Goal: Use online tool/utility: Utilize a website feature to perform a specific function

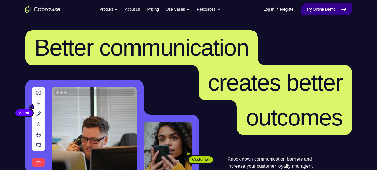
click at [323, 8] on link "Try Online Demo" at bounding box center [326, 9] width 50 height 12
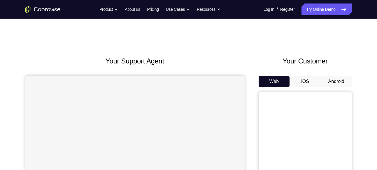
click at [337, 82] on button "Android" at bounding box center [335, 82] width 31 height 12
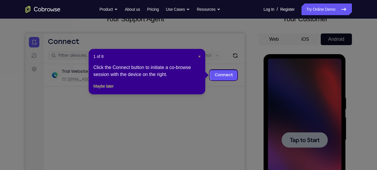
scroll to position [42, 0]
click at [222, 75] on link "Connect" at bounding box center [223, 75] width 28 height 10
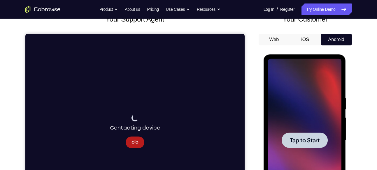
click at [296, 135] on div at bounding box center [304, 140] width 46 height 15
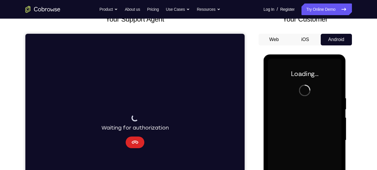
click at [134, 147] on button "Cancel" at bounding box center [134, 143] width 19 height 12
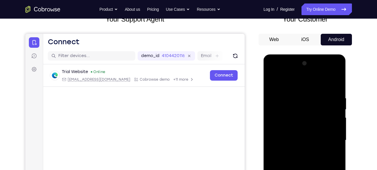
scroll to position [100, 0]
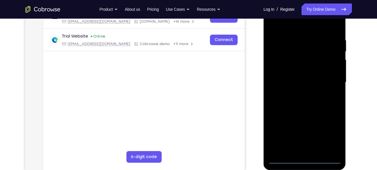
click at [301, 155] on div at bounding box center [304, 82] width 73 height 163
click at [304, 158] on div at bounding box center [304, 82] width 73 height 163
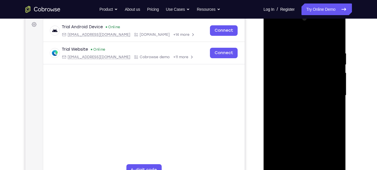
scroll to position [86, 0]
click at [322, 143] on div at bounding box center [304, 95] width 73 height 163
click at [326, 148] on div at bounding box center [304, 95] width 73 height 163
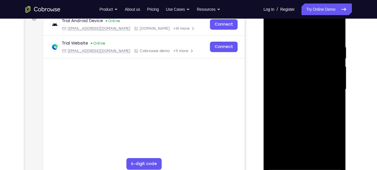
scroll to position [93, 0]
click at [275, 20] on div at bounding box center [304, 89] width 73 height 163
click at [330, 84] on div at bounding box center [304, 89] width 73 height 163
click at [303, 89] on div at bounding box center [304, 89] width 73 height 163
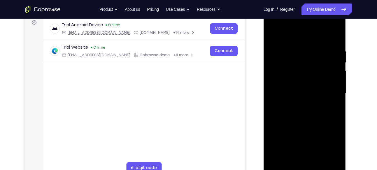
scroll to position [87, 0]
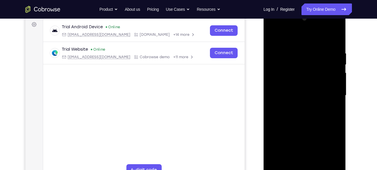
click at [300, 106] on div at bounding box center [304, 95] width 73 height 163
click at [315, 88] on div at bounding box center [304, 95] width 73 height 163
click at [312, 86] on div at bounding box center [304, 95] width 73 height 163
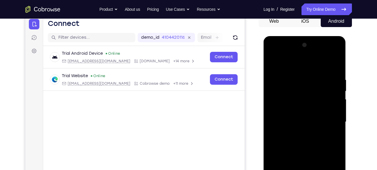
scroll to position [60, 0]
click at [290, 121] on div at bounding box center [304, 122] width 73 height 163
click at [297, 139] on div at bounding box center [304, 122] width 73 height 163
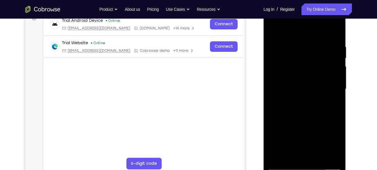
scroll to position [93, 0]
click at [304, 102] on div at bounding box center [304, 88] width 73 height 163
click at [310, 116] on div at bounding box center [304, 88] width 73 height 163
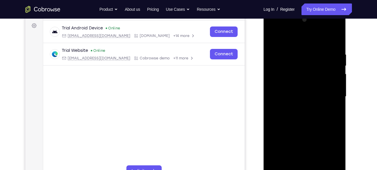
scroll to position [85, 0]
click at [335, 37] on div at bounding box center [304, 96] width 73 height 163
click at [301, 51] on div at bounding box center [304, 96] width 73 height 163
click at [315, 48] on div at bounding box center [304, 96] width 73 height 163
click at [271, 33] on div at bounding box center [304, 96] width 73 height 163
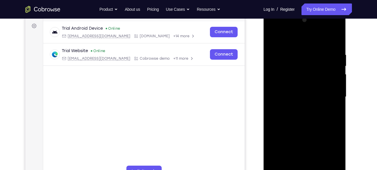
click at [273, 40] on div at bounding box center [304, 96] width 73 height 163
click at [326, 91] on div at bounding box center [304, 96] width 73 height 163
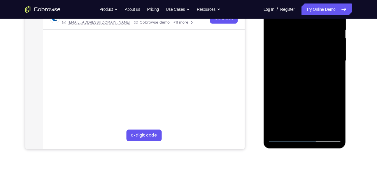
scroll to position [121, 0]
click at [320, 130] on div at bounding box center [304, 61] width 73 height 163
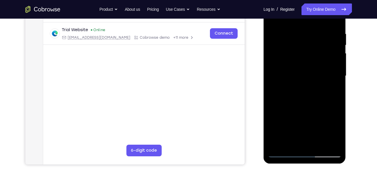
scroll to position [106, 0]
click at [299, 106] on div at bounding box center [304, 76] width 73 height 163
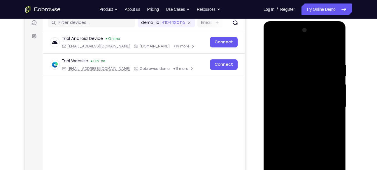
scroll to position [75, 0]
click at [273, 47] on div at bounding box center [304, 107] width 73 height 163
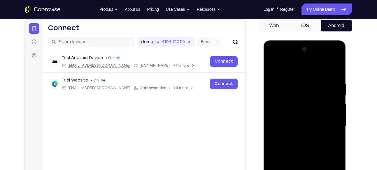
scroll to position [56, 0]
click at [316, 77] on div at bounding box center [304, 126] width 73 height 163
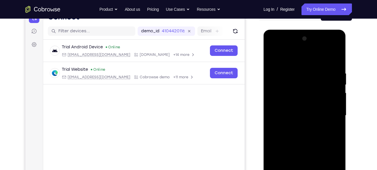
scroll to position [66, 0]
click at [319, 57] on div at bounding box center [304, 115] width 73 height 163
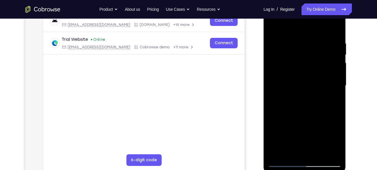
scroll to position [97, 0]
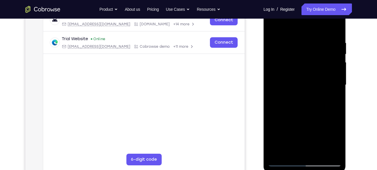
click at [327, 149] on div at bounding box center [304, 84] width 73 height 163
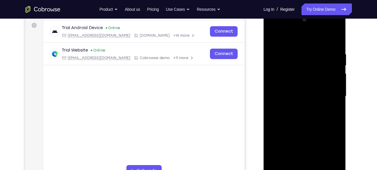
scroll to position [86, 0]
click at [335, 40] on div at bounding box center [304, 96] width 73 height 163
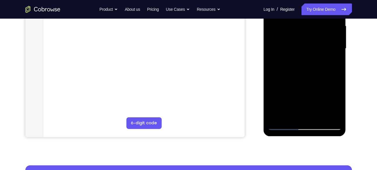
scroll to position [134, 0]
click at [329, 116] on div at bounding box center [304, 48] width 73 height 163
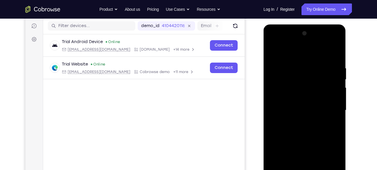
scroll to position [72, 0]
click at [273, 52] on div at bounding box center [304, 110] width 73 height 163
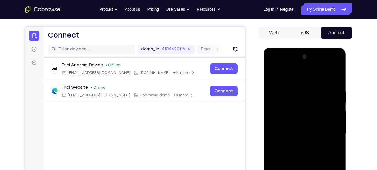
scroll to position [47, 0]
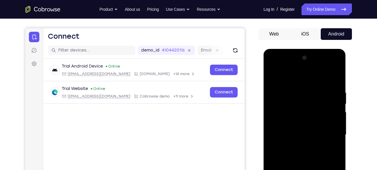
click at [272, 76] on div at bounding box center [304, 134] width 73 height 163
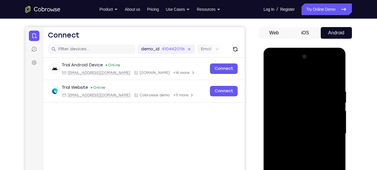
scroll to position [62, 0]
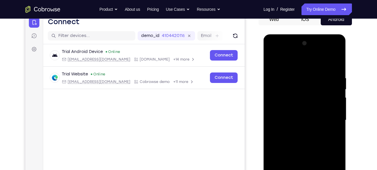
click at [323, 80] on div at bounding box center [304, 120] width 73 height 163
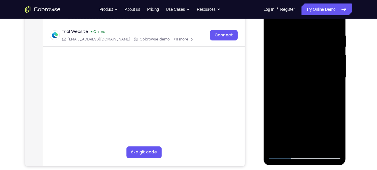
scroll to position [104, 0]
click at [284, 73] on div at bounding box center [304, 78] width 73 height 163
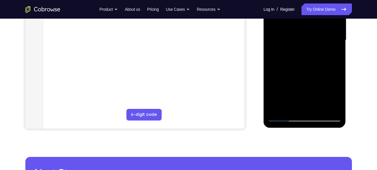
scroll to position [148, 0]
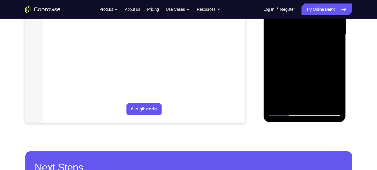
click at [278, 105] on div at bounding box center [304, 34] width 73 height 163
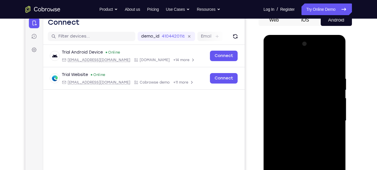
scroll to position [61, 0]
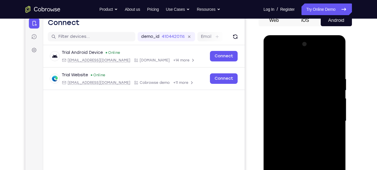
click at [336, 45] on div at bounding box center [304, 121] width 73 height 163
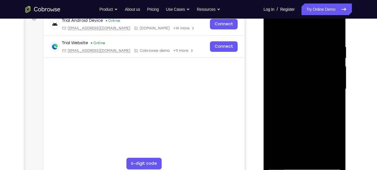
scroll to position [94, 0]
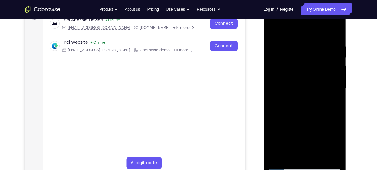
click at [278, 88] on div at bounding box center [304, 88] width 73 height 163
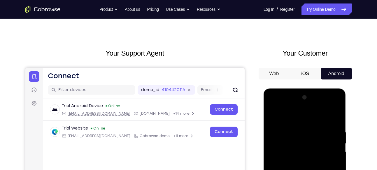
scroll to position [0, 0]
